Goal: Check status

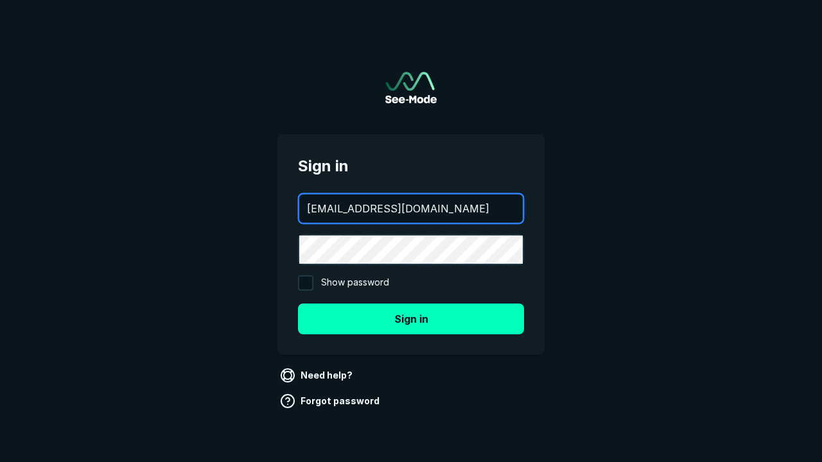
type input "aws+playwright@see-mode.com"
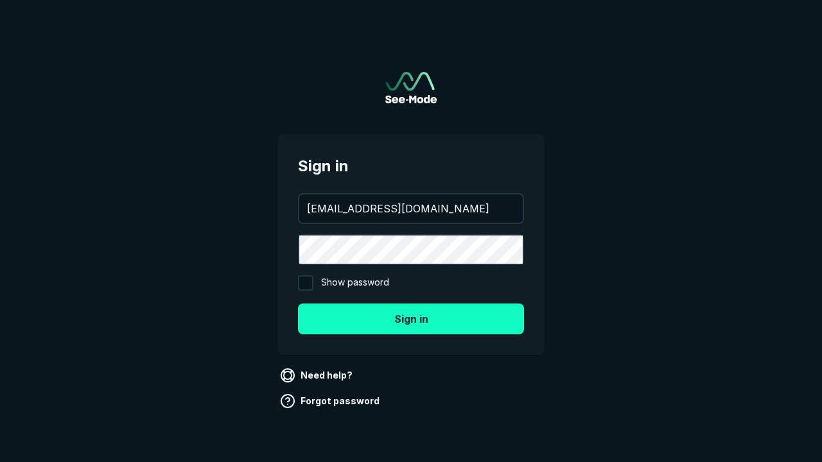
click at [411, 318] on button "Sign in" at bounding box center [411, 319] width 226 height 31
